Goal: Task Accomplishment & Management: Manage account settings

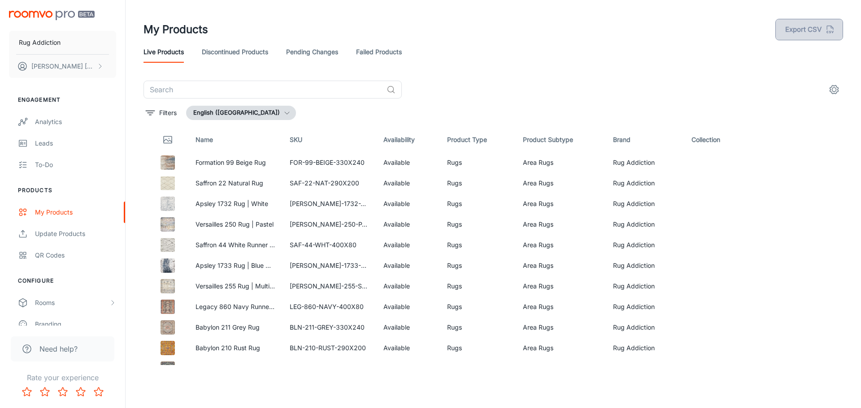
click at [795, 26] on button "Export CSV" at bounding box center [809, 30] width 68 height 22
click at [798, 29] on button "Export CSV" at bounding box center [809, 30] width 68 height 22
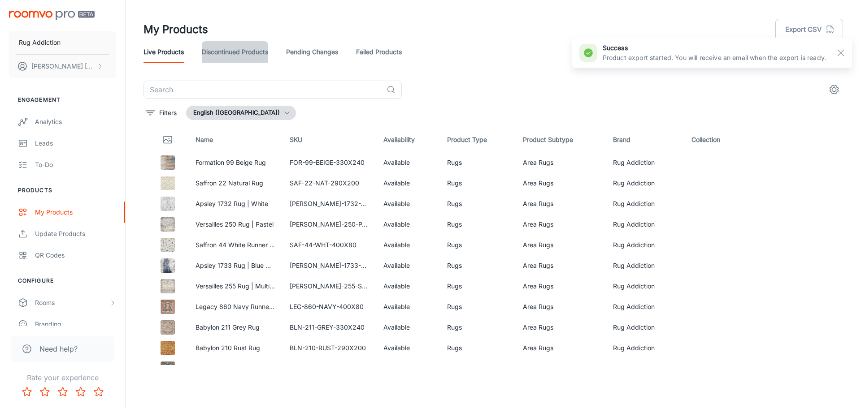
click at [233, 51] on link "Discontinued Products" at bounding box center [235, 52] width 66 height 22
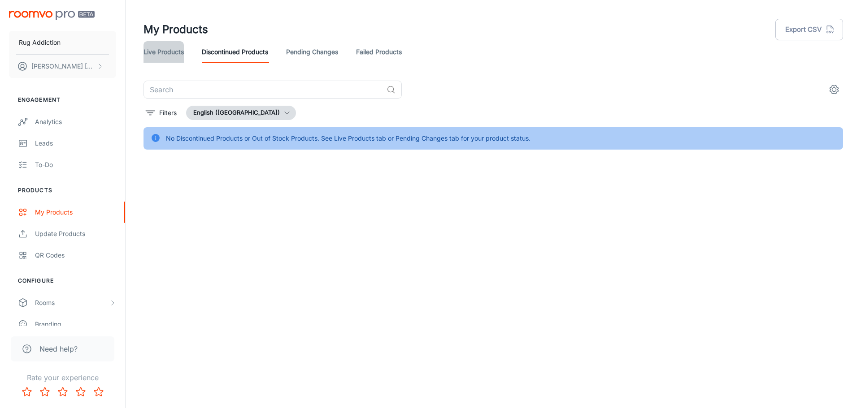
click at [165, 53] on link "Live Products" at bounding box center [163, 52] width 40 height 22
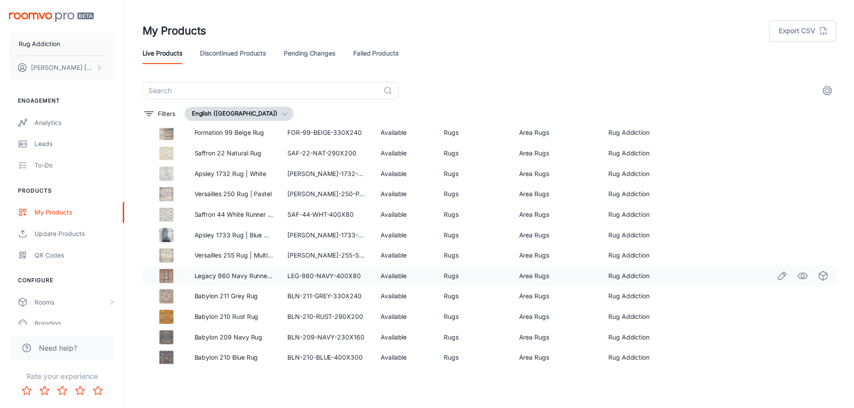
scroll to position [45, 0]
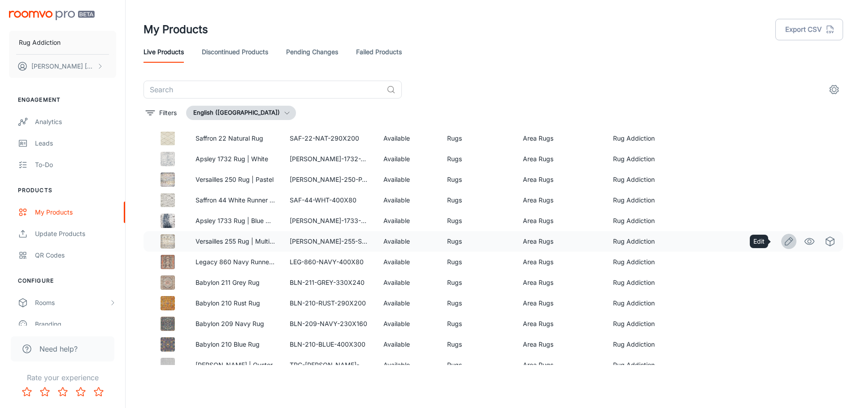
click at [783, 243] on icon "Edit" at bounding box center [788, 241] width 11 height 11
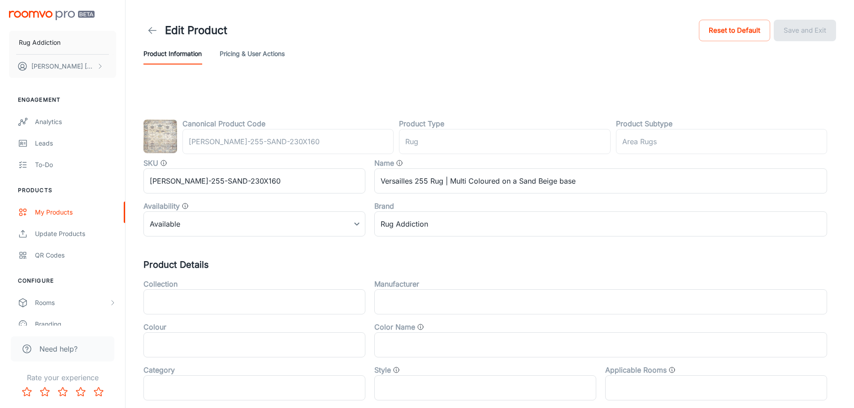
click at [254, 53] on button "Pricing & User Actions" at bounding box center [252, 54] width 65 height 22
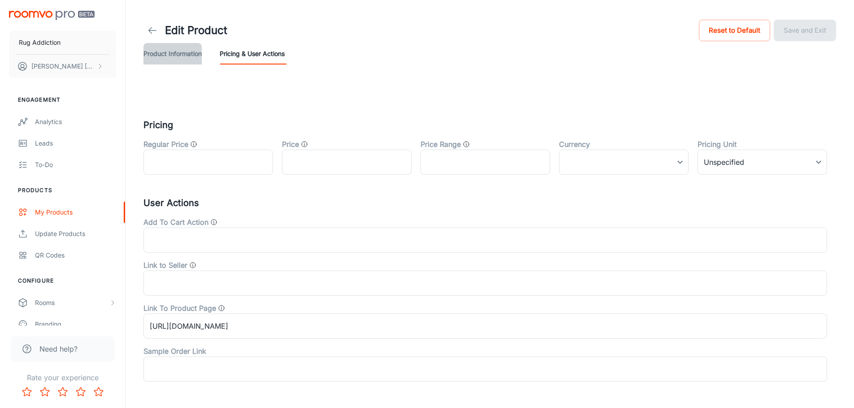
click at [174, 53] on button "Product Information" at bounding box center [172, 54] width 58 height 22
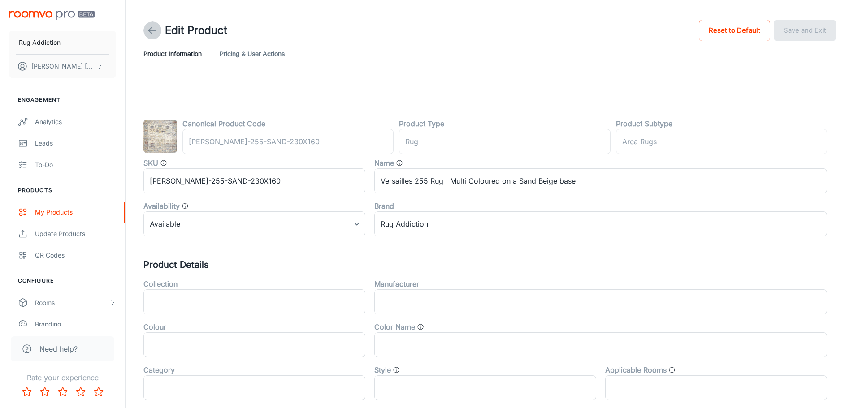
click at [148, 27] on icon at bounding box center [152, 30] width 11 height 11
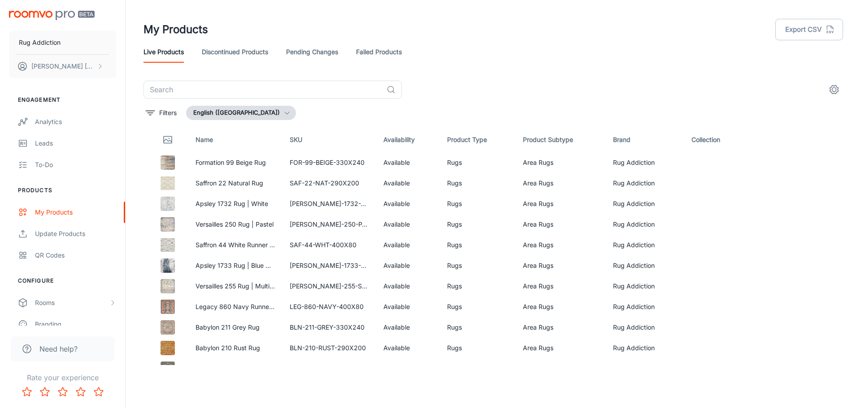
click at [835, 94] on icon "settings" at bounding box center [834, 89] width 11 height 11
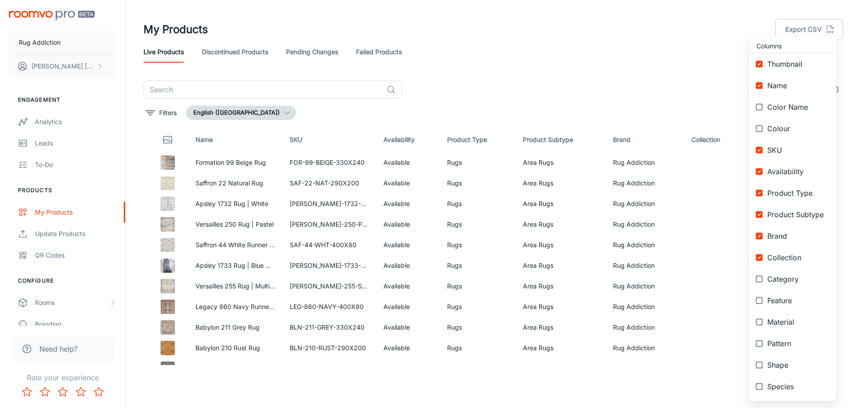
click at [761, 107] on input "checkbox" at bounding box center [759, 107] width 16 height 16
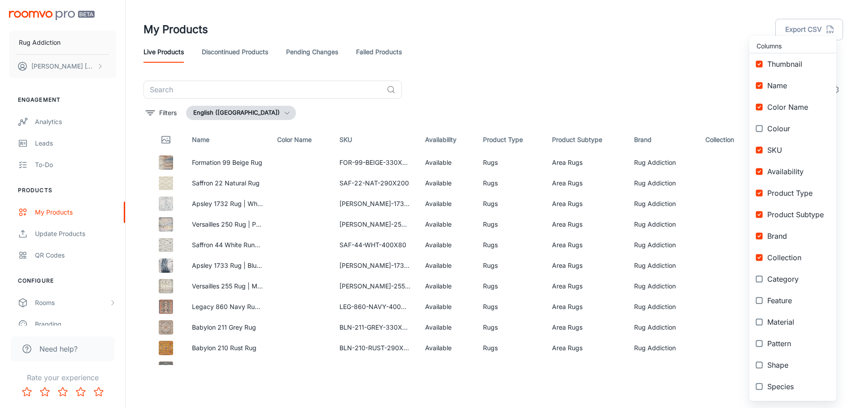
click at [760, 106] on input "checkbox" at bounding box center [759, 107] width 16 height 16
checkbox input "false"
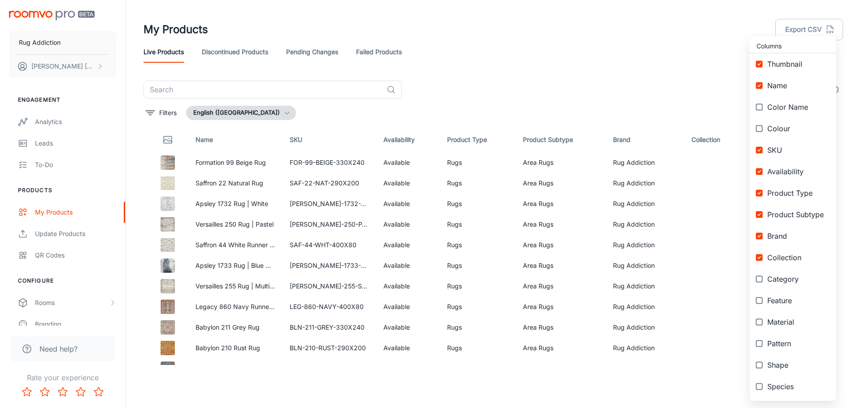
click at [761, 258] on input "checkbox" at bounding box center [759, 258] width 16 height 16
checkbox input "false"
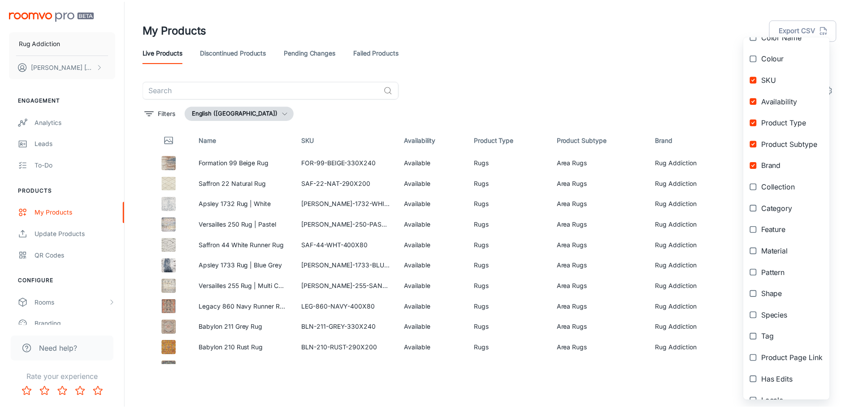
scroll to position [86, 0]
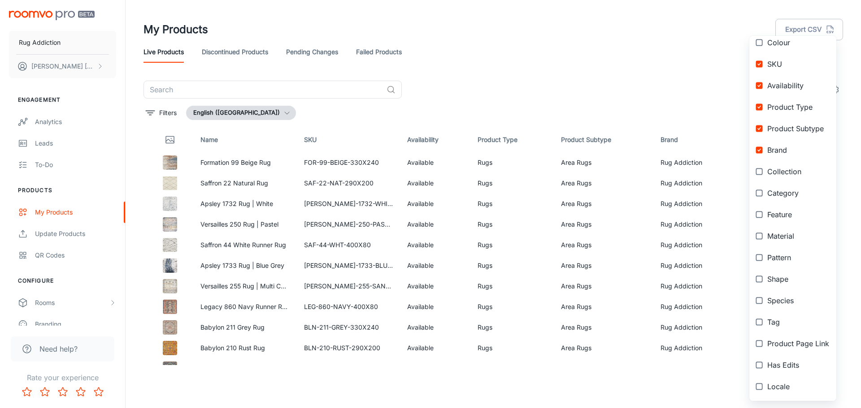
click at [422, 161] on div at bounding box center [430, 204] width 861 height 408
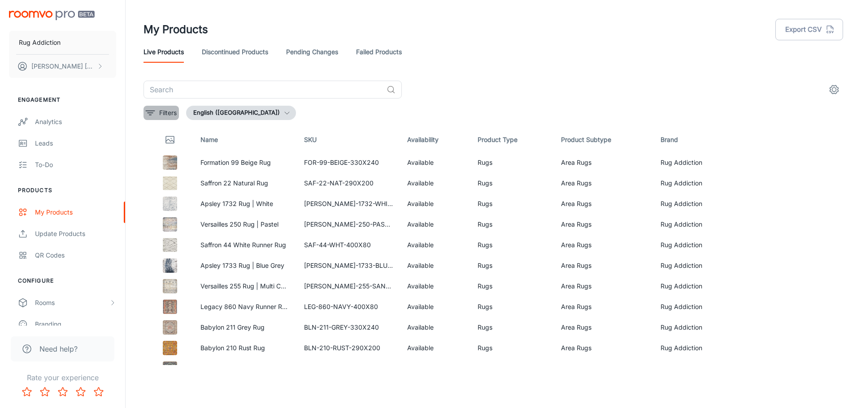
click at [154, 115] on icon "filter" at bounding box center [150, 113] width 11 height 11
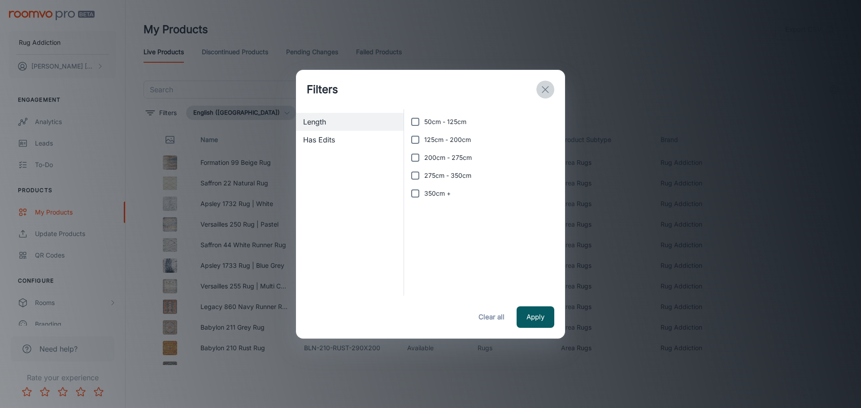
click at [543, 90] on icon "exit" at bounding box center [545, 89] width 11 height 11
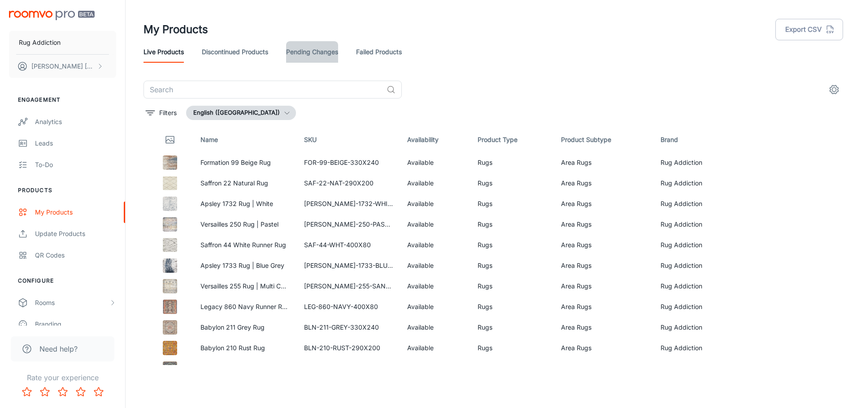
click at [321, 52] on link "Pending Changes" at bounding box center [312, 52] width 52 height 22
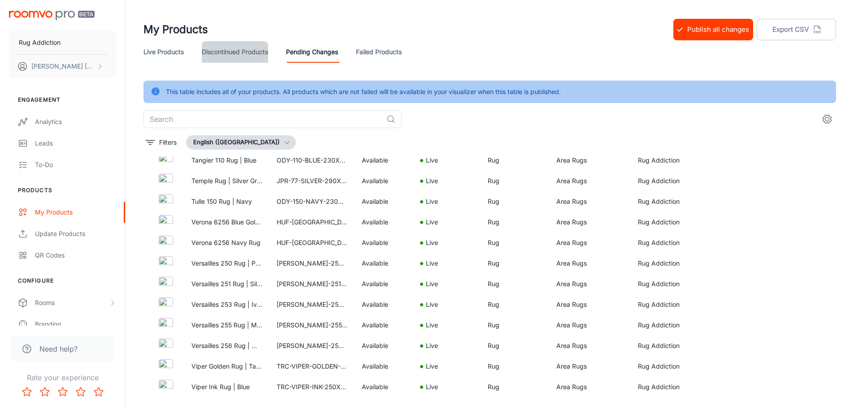
click at [221, 53] on link "Discontinued Products" at bounding box center [235, 52] width 66 height 22
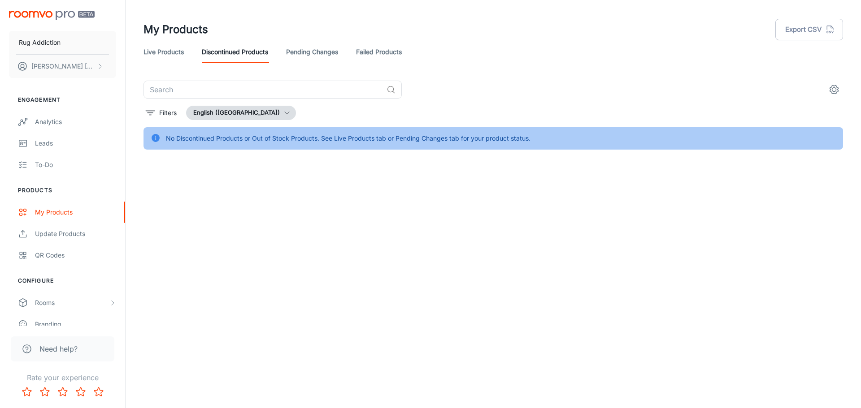
click at [165, 49] on link "Live Products" at bounding box center [163, 52] width 40 height 22
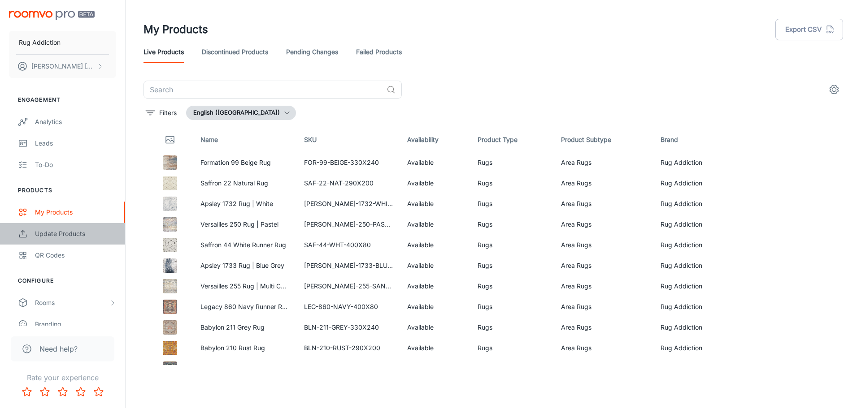
click at [74, 236] on div "Update Products" at bounding box center [75, 234] width 81 height 10
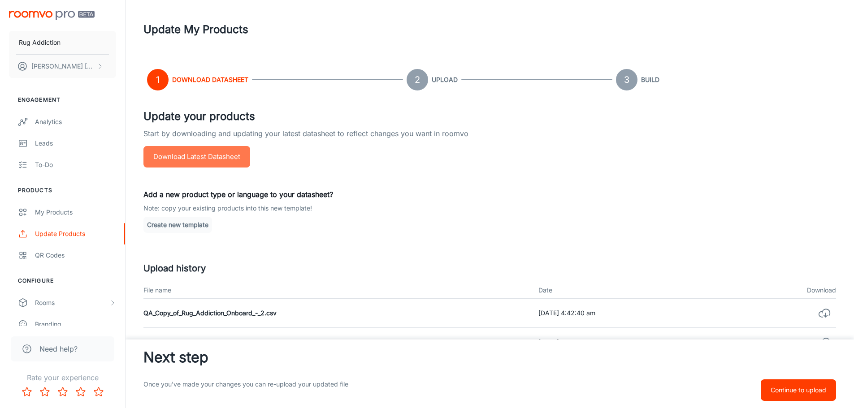
click at [221, 159] on button "Download Latest Datasheet" at bounding box center [196, 157] width 107 height 22
click at [181, 226] on button "Create new template" at bounding box center [177, 225] width 69 height 16
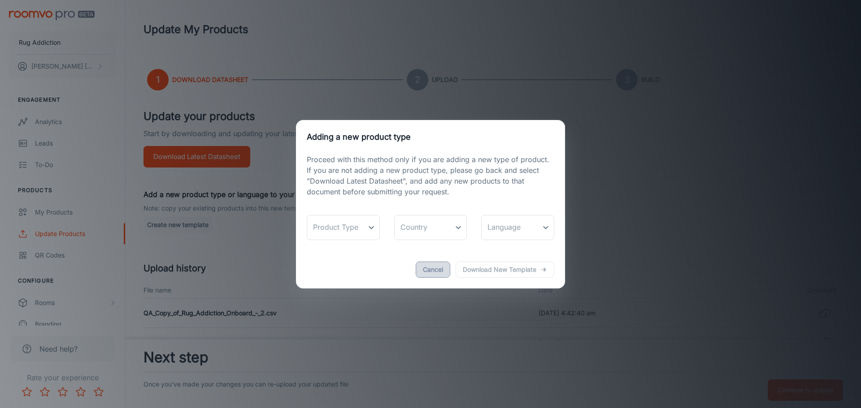
click at [432, 271] on button "Cancel" at bounding box center [433, 270] width 35 height 16
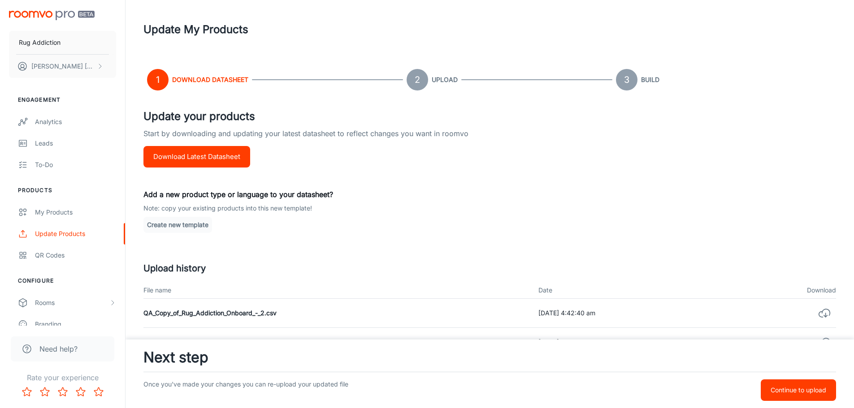
click at [220, 159] on button "Download Latest Datasheet" at bounding box center [196, 157] width 107 height 22
